Goal: Information Seeking & Learning: Learn about a topic

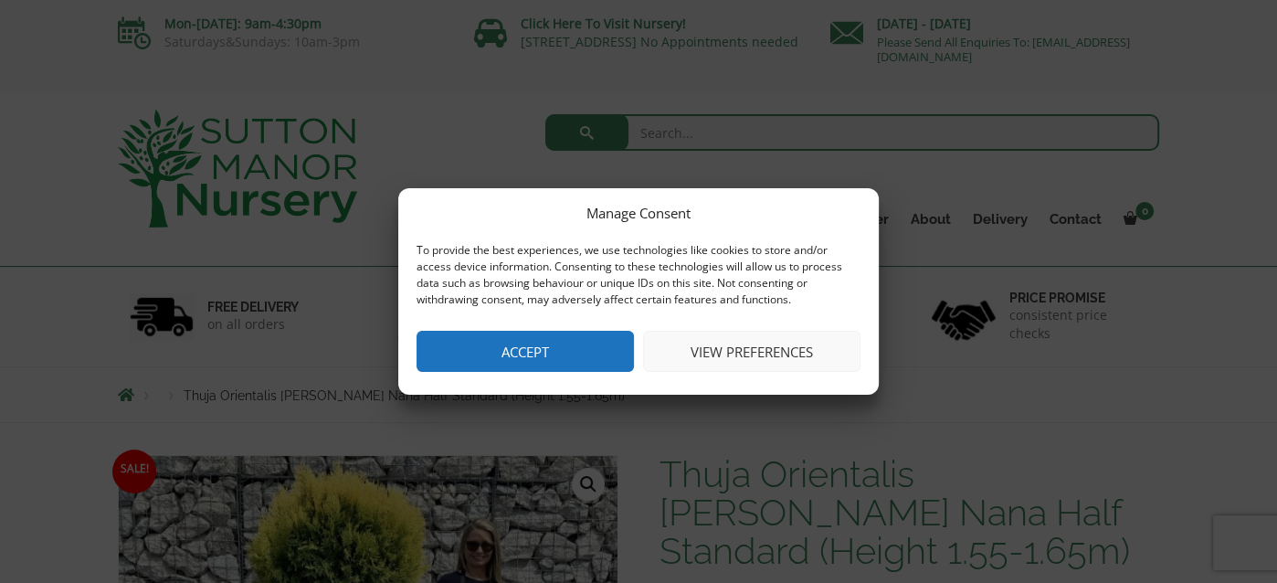
click at [534, 356] on button "Accept" at bounding box center [525, 351] width 217 height 41
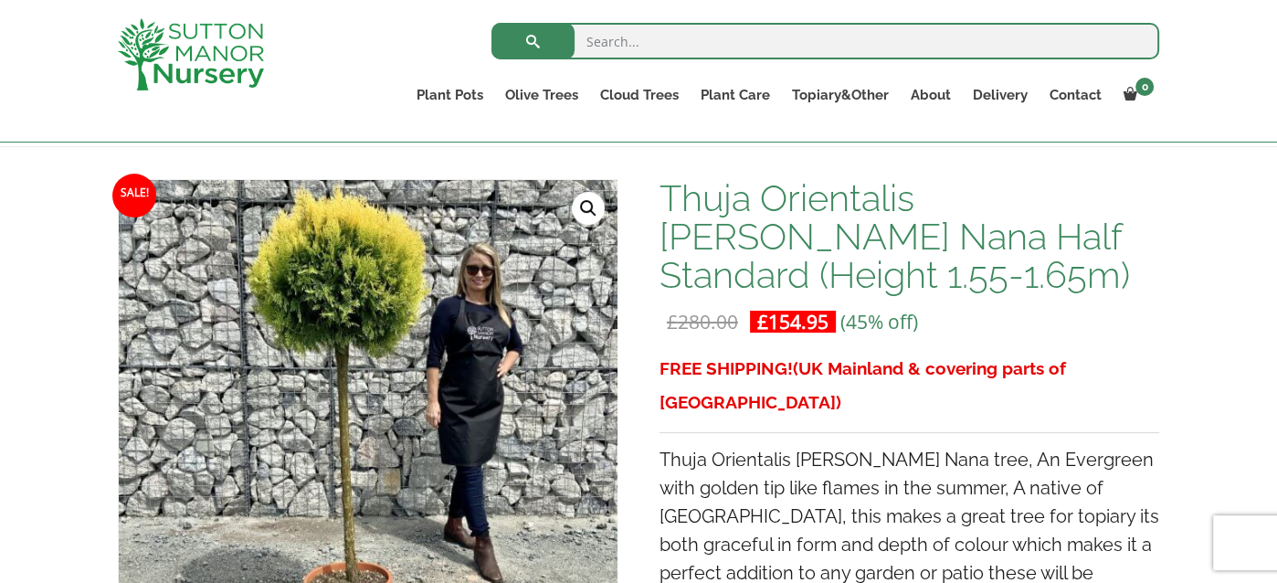
scroll to position [280, 0]
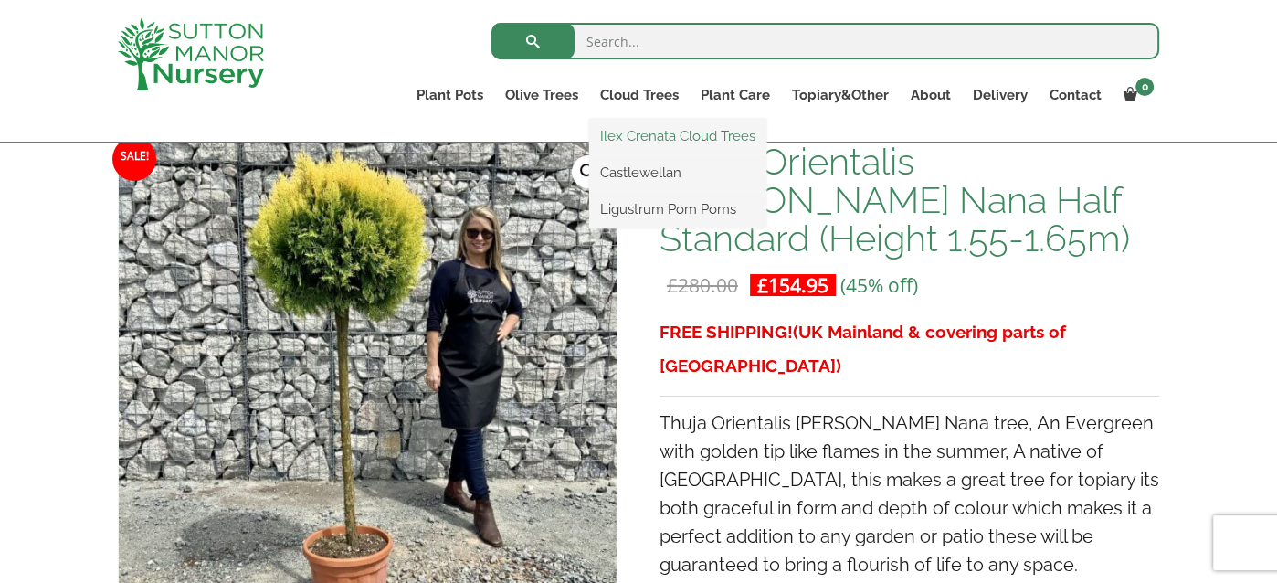
click at [653, 132] on link "Ilex Crenata Cloud Trees" at bounding box center [677, 135] width 177 height 27
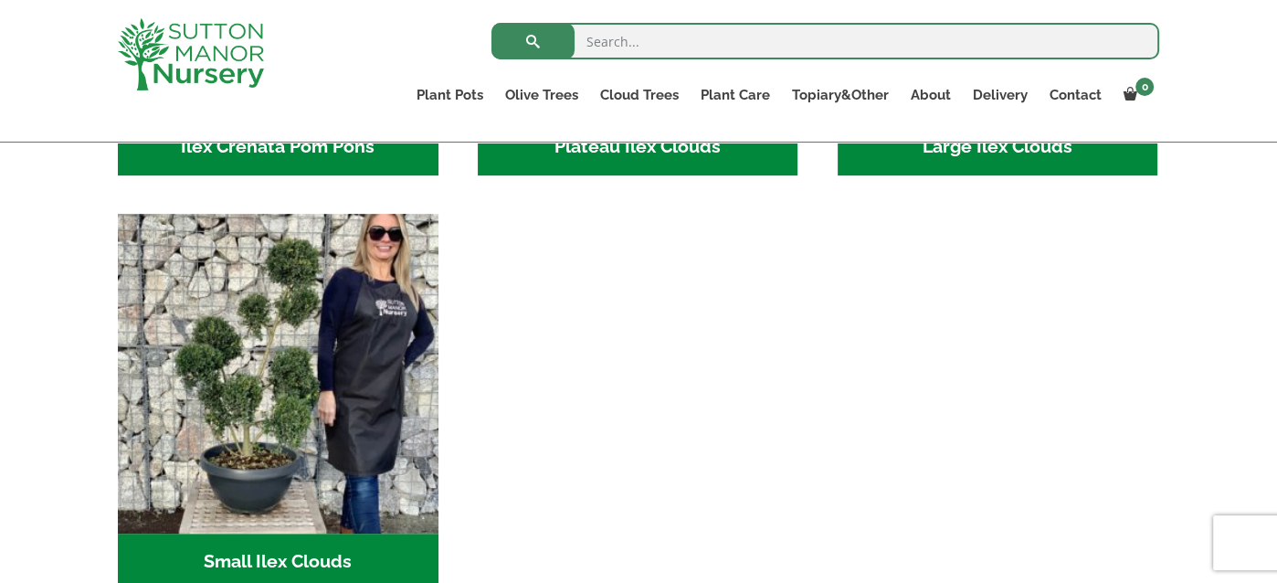
scroll to position [807, 0]
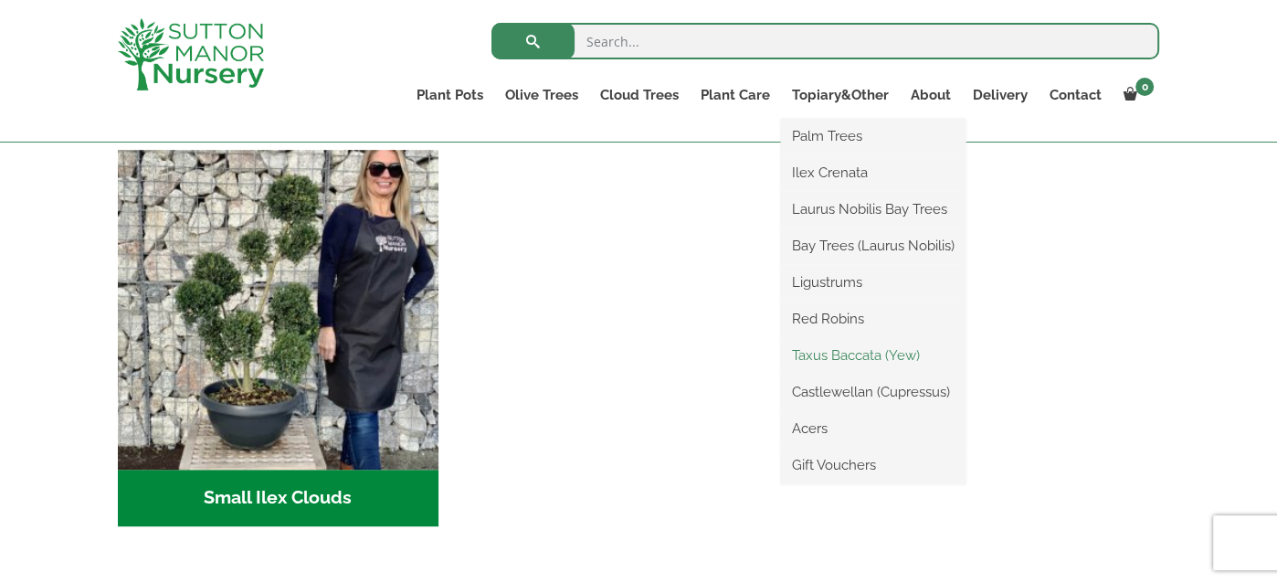
click at [860, 359] on link "Taxus Baccata (Yew)" at bounding box center [873, 355] width 185 height 27
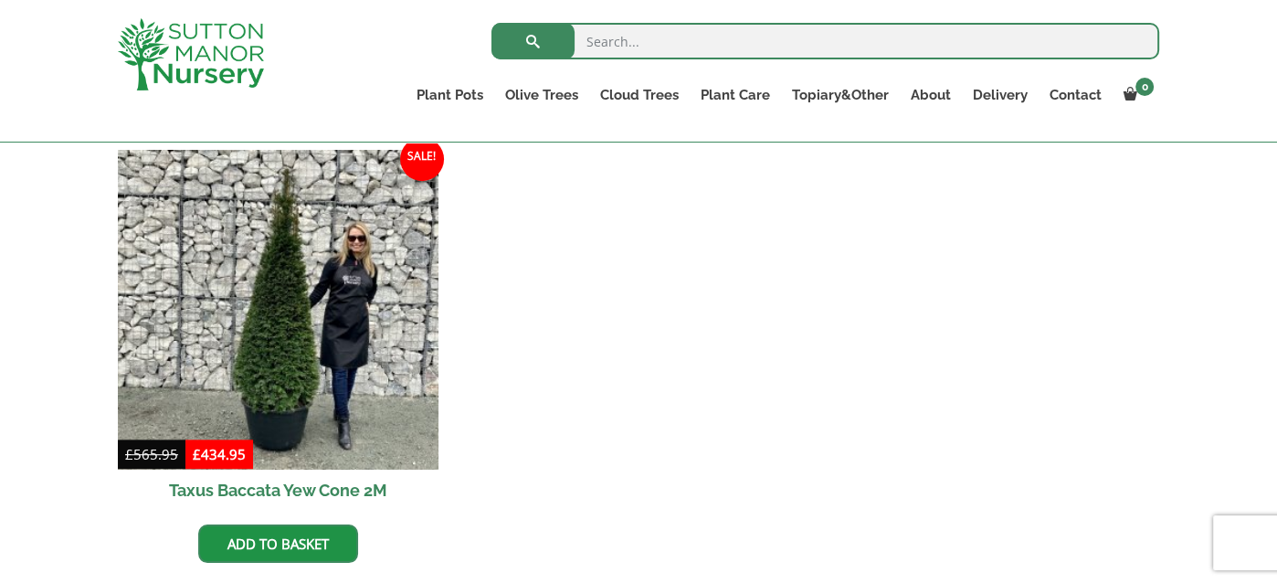
scroll to position [807, 0]
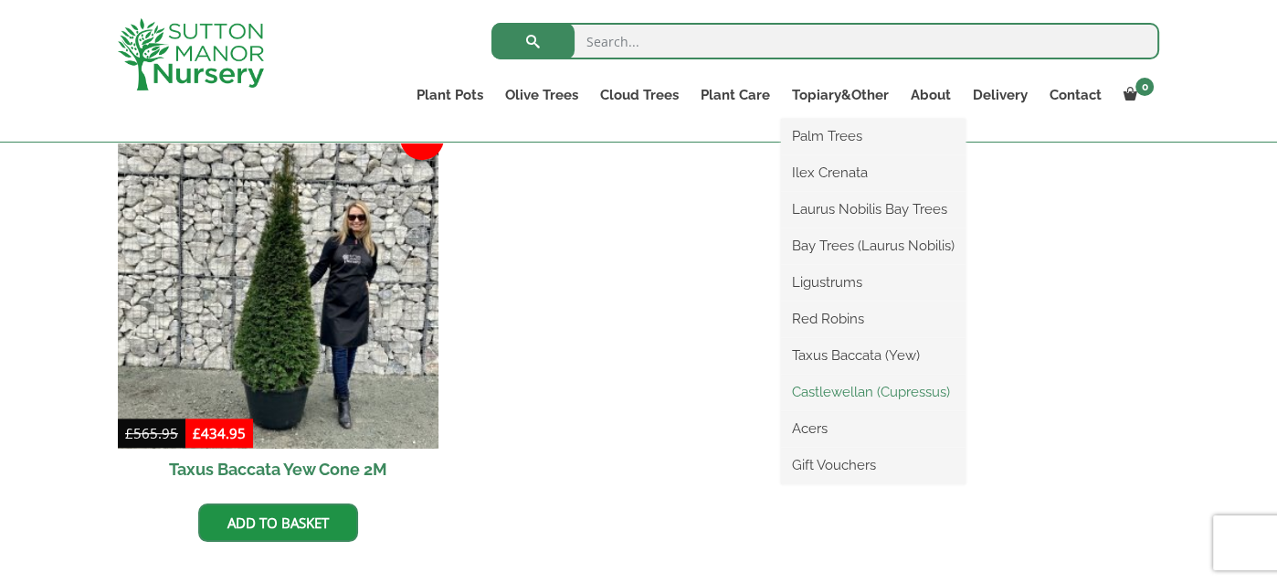
click at [862, 388] on link "Castlewellan (Cupressus)" at bounding box center [873, 391] width 185 height 27
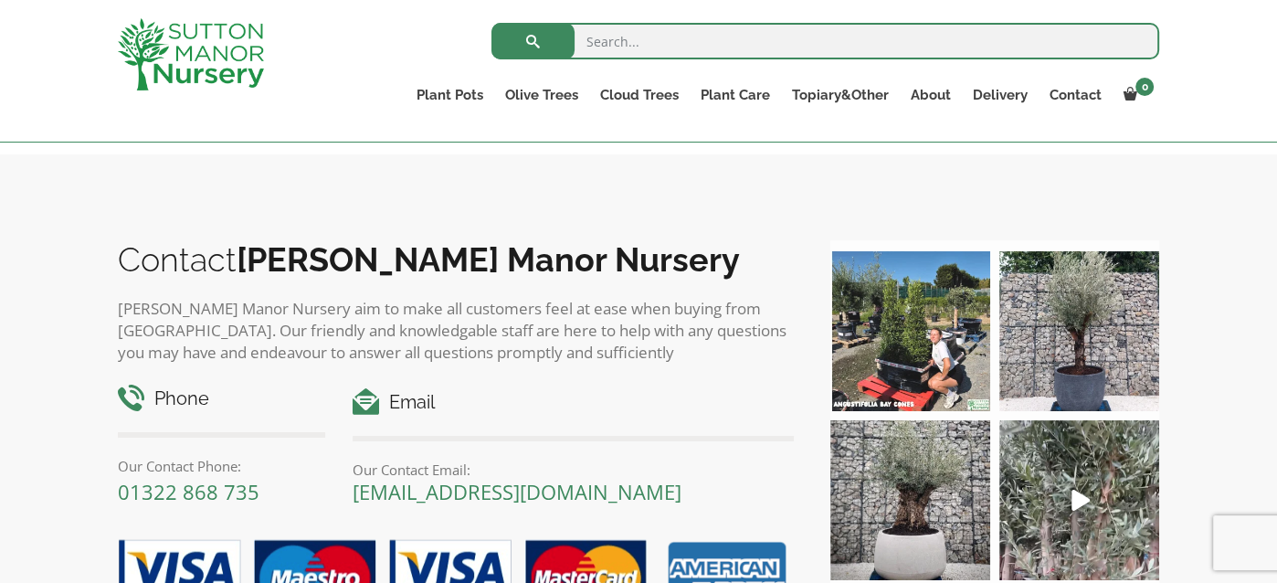
scroll to position [1354, 0]
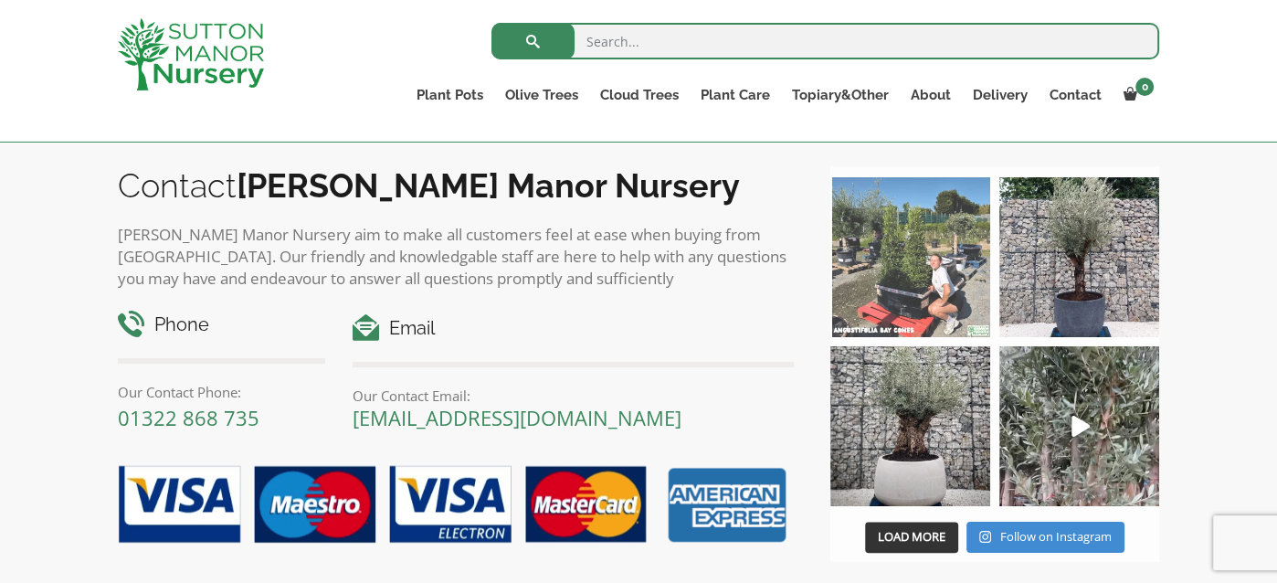
click at [927, 275] on img at bounding box center [910, 257] width 160 height 160
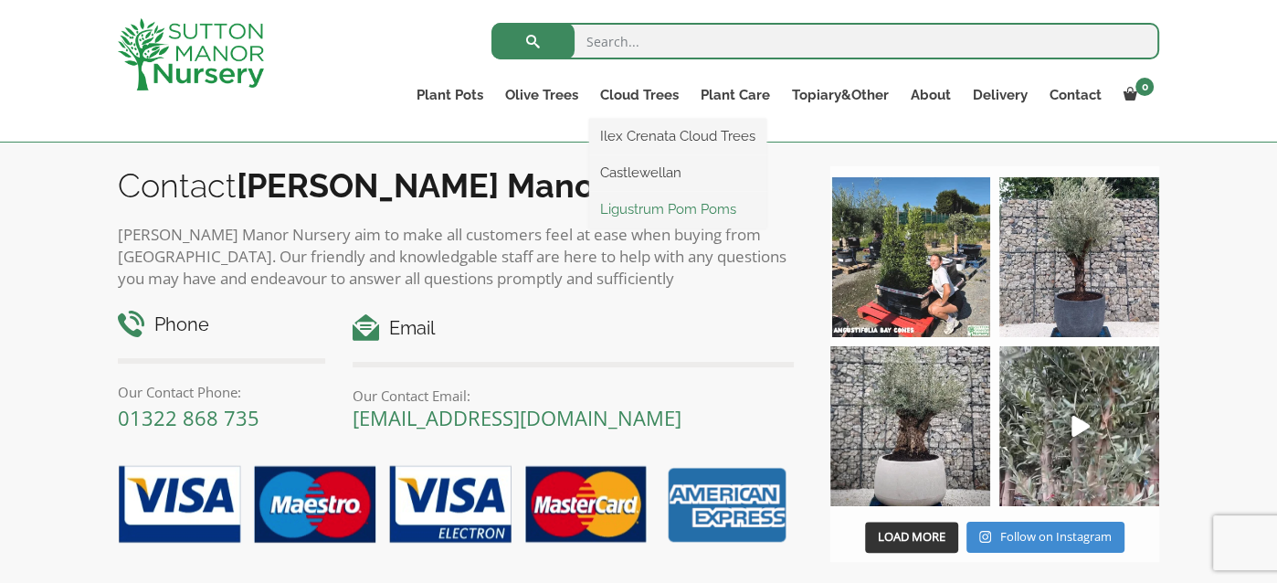
click at [637, 206] on link "Ligustrum Pom Poms" at bounding box center [677, 208] width 177 height 27
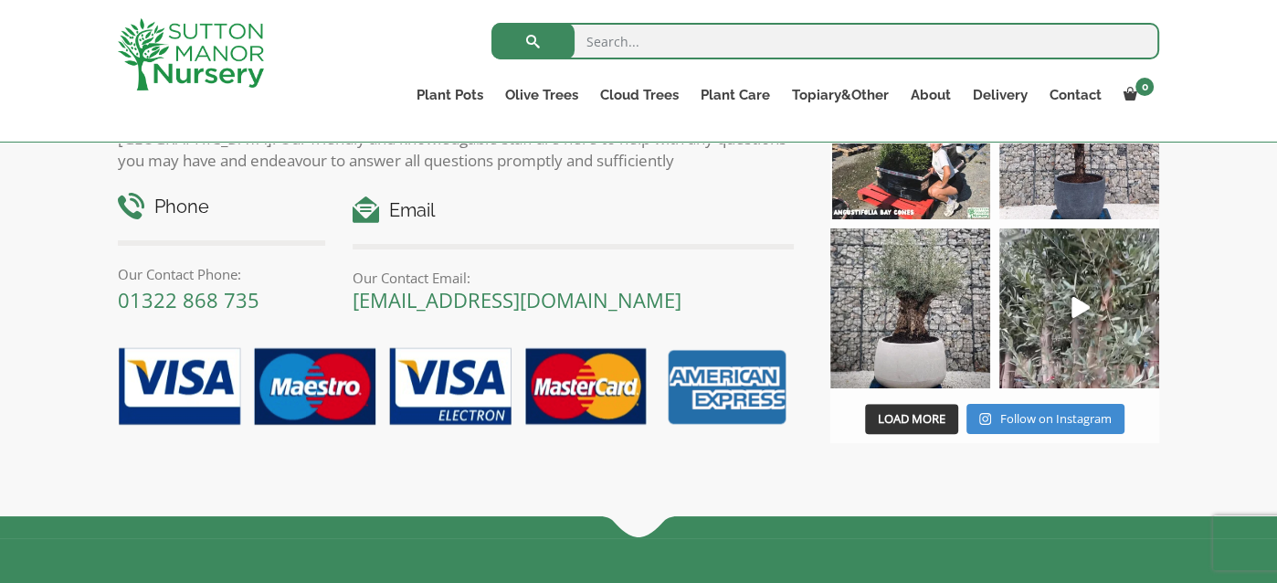
scroll to position [1141, 0]
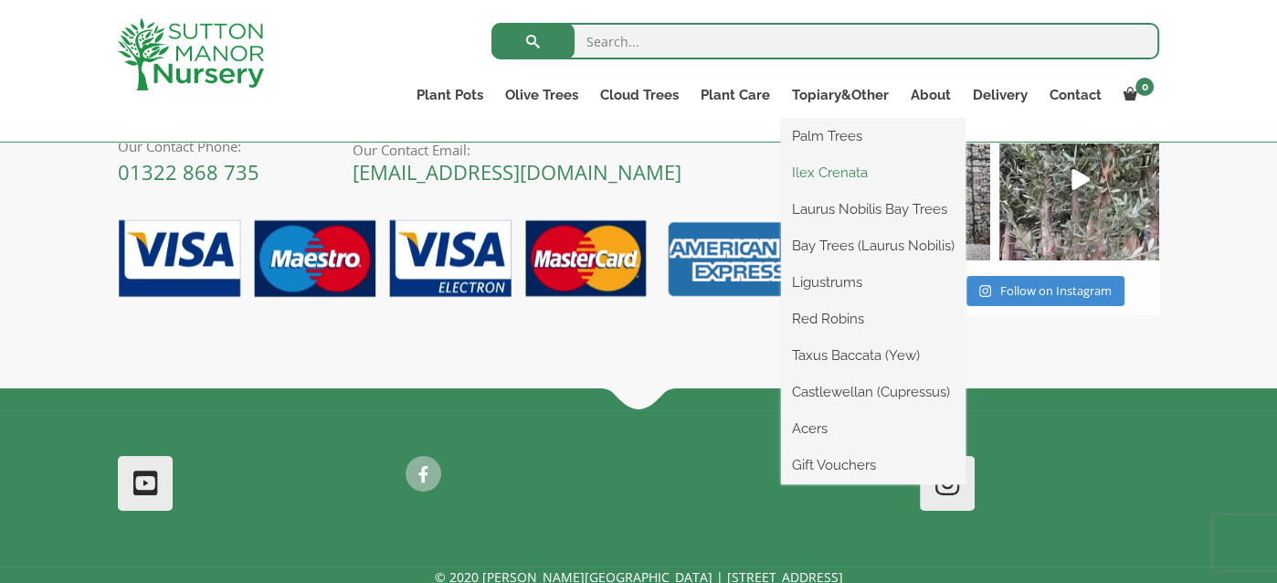
click at [842, 177] on link "Ilex Crenata" at bounding box center [873, 172] width 185 height 27
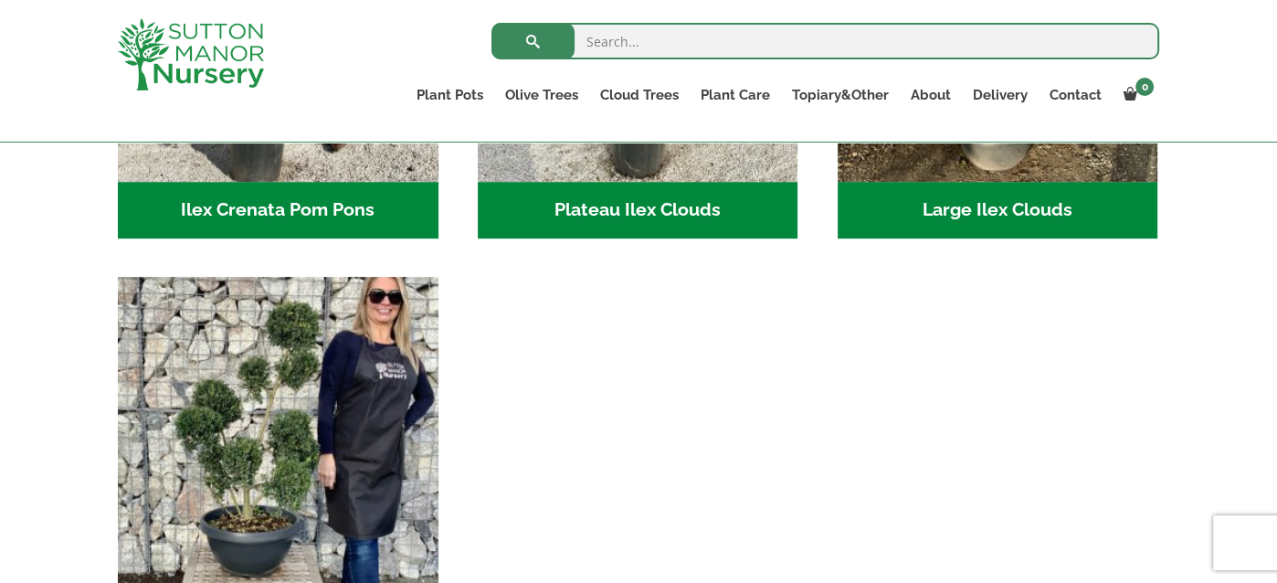
scroll to position [722, 0]
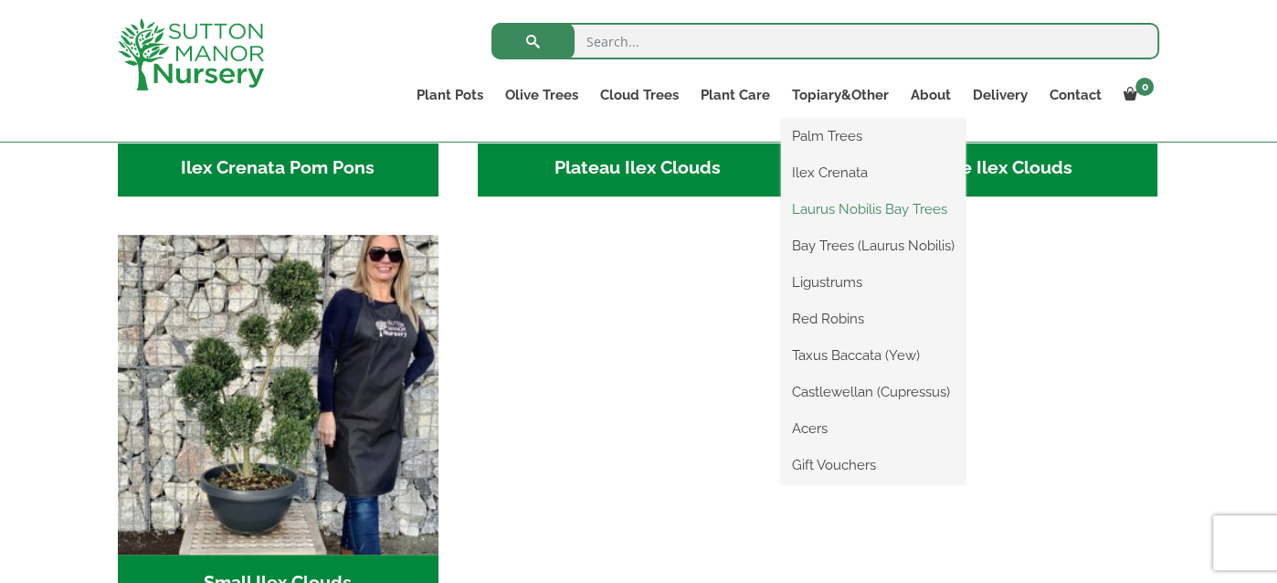
click at [840, 206] on link "Laurus Nobilis Bay Trees" at bounding box center [873, 208] width 185 height 27
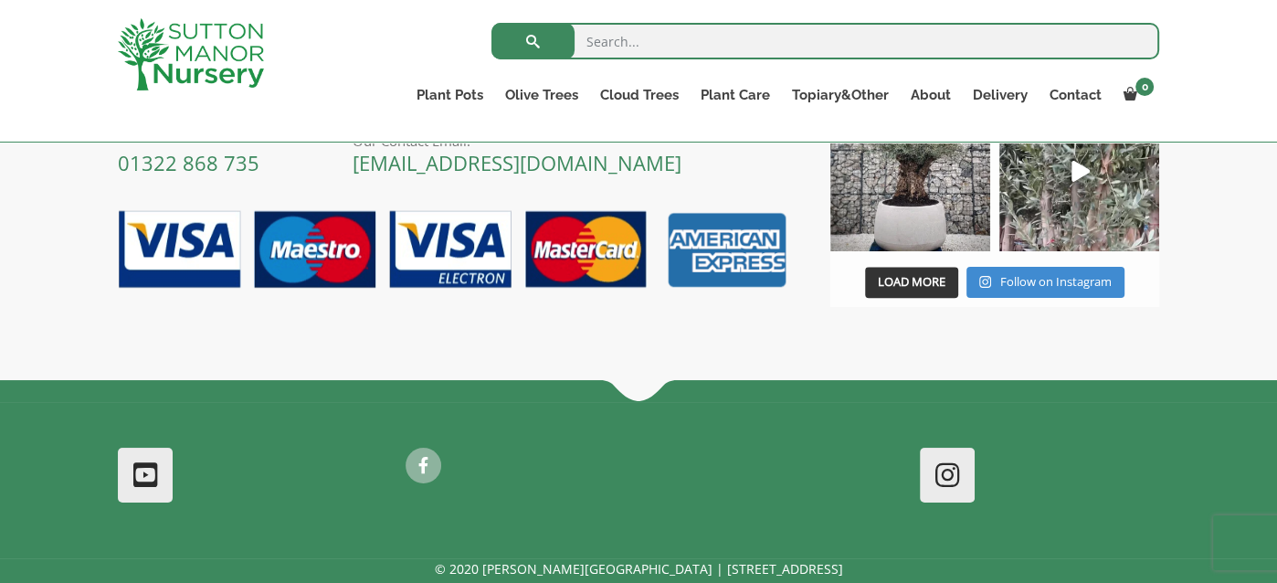
scroll to position [1740, 0]
